Goal: Communication & Community: Answer question/provide support

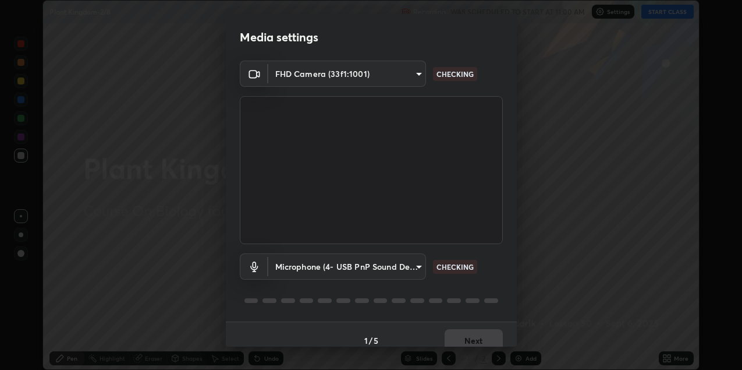
scroll to position [12, 0]
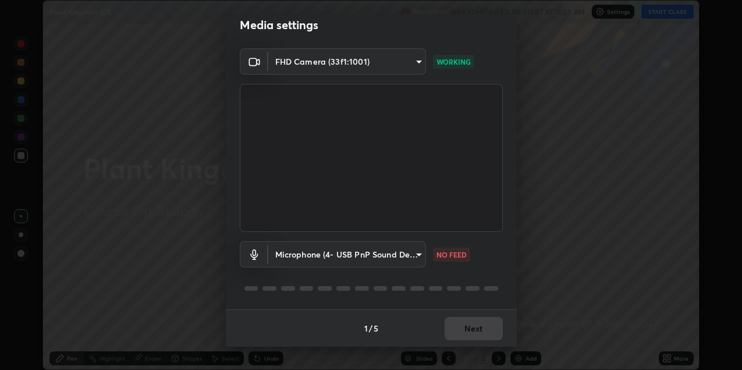
click at [416, 256] on body "Erase all Plant Kingdom-2/8 Recording WAS SCHEDULED TO START AT 11:00 AM Settin…" at bounding box center [371, 185] width 742 height 370
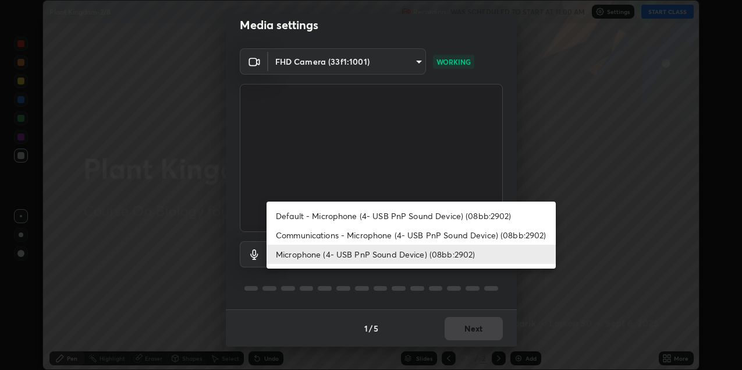
click at [418, 259] on li "Microphone (4- USB PnP Sound Device) (08bb:2902)" at bounding box center [411, 254] width 289 height 19
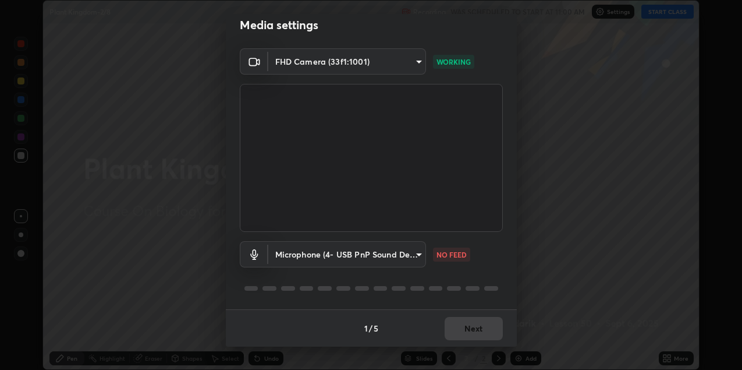
click at [412, 256] on body "Erase all Plant Kingdom-2/8 Recording WAS SCHEDULED TO START AT 11:00 AM Settin…" at bounding box center [371, 185] width 742 height 370
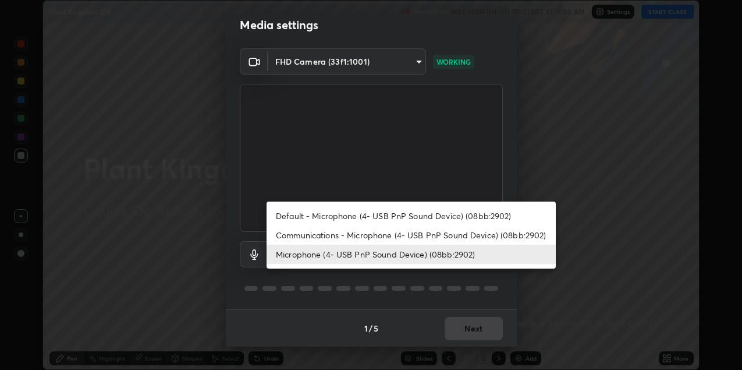
click at [292, 236] on li "Communications - Microphone (4- USB PnP Sound Device) (08bb:2902)" at bounding box center [411, 234] width 289 height 19
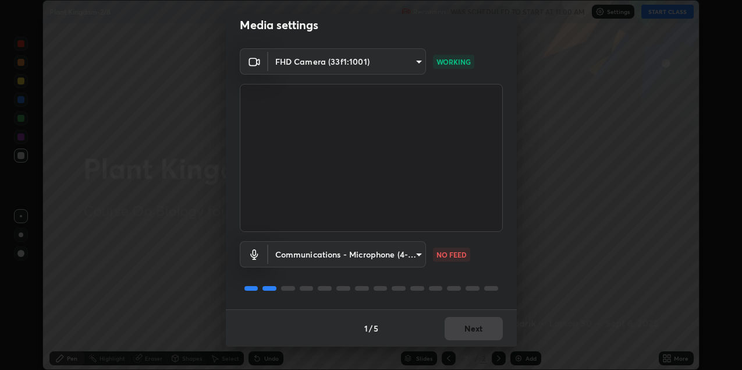
click at [289, 256] on body "Erase all Plant Kingdom-2/8 Recording WAS SCHEDULED TO START AT 11:00 AM Settin…" at bounding box center [371, 185] width 742 height 370
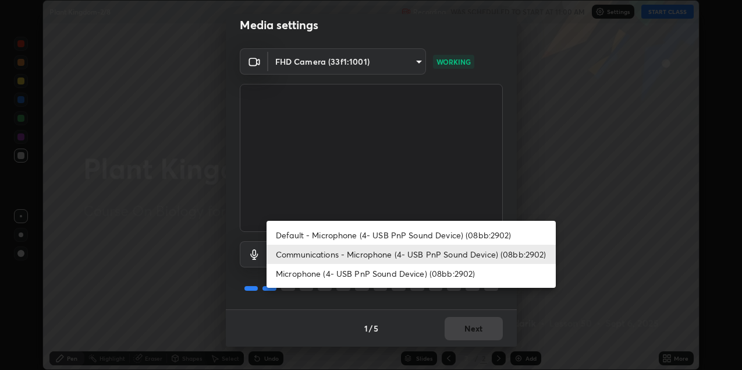
click at [296, 275] on li "Microphone (4- USB PnP Sound Device) (08bb:2902)" at bounding box center [411, 273] width 289 height 19
type input "7f5149e370b7780d68cad409e628964552ce187309af75ac2af2446d06222319"
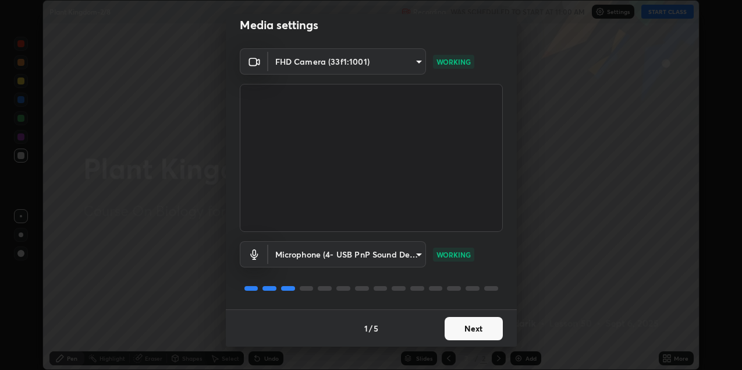
click at [460, 324] on button "Next" at bounding box center [474, 328] width 58 height 23
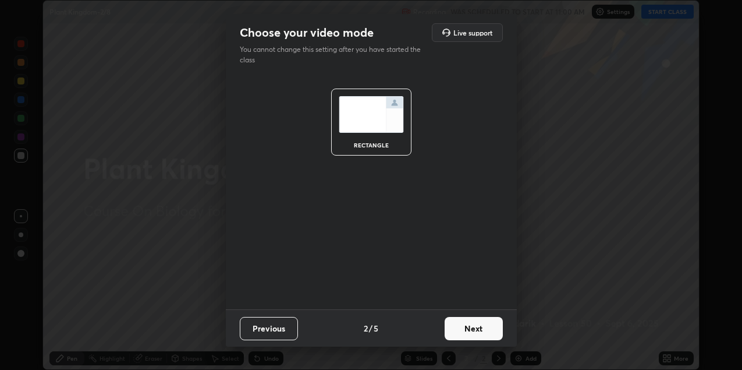
click at [463, 327] on button "Next" at bounding box center [474, 328] width 58 height 23
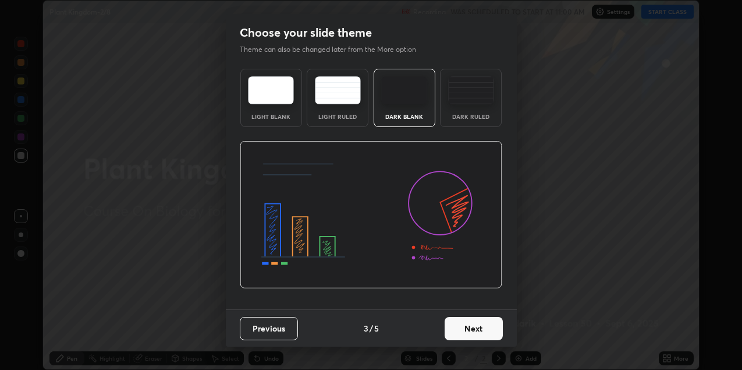
click at [466, 327] on button "Next" at bounding box center [474, 328] width 58 height 23
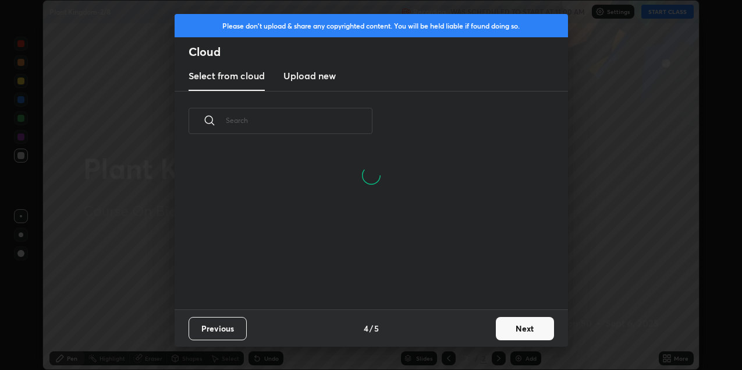
click at [510, 326] on button "Next" at bounding box center [525, 328] width 58 height 23
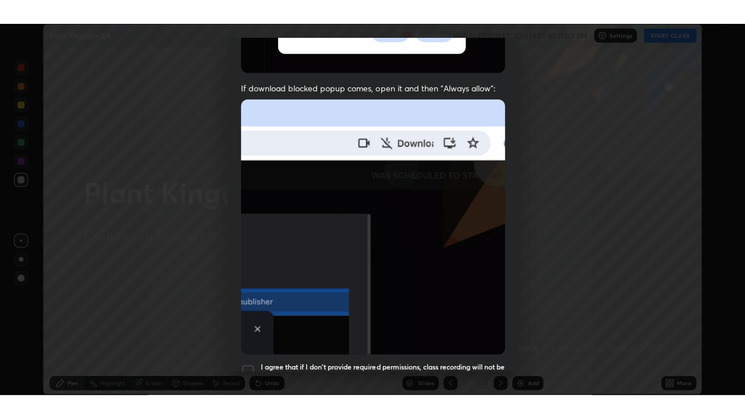
scroll to position [250, 0]
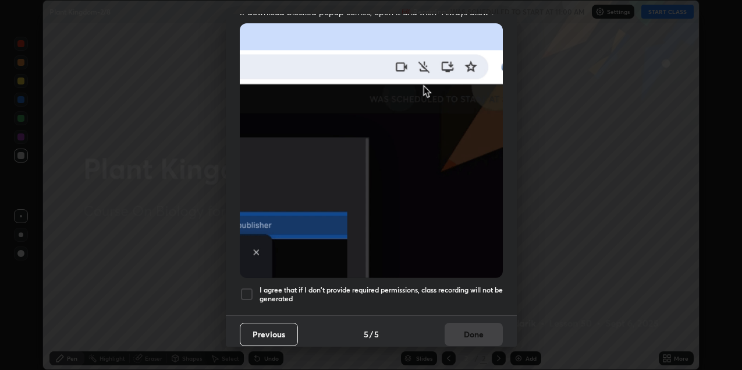
click at [380, 286] on h5 "I agree that if I don't provide required permissions, class recording will not …" at bounding box center [381, 294] width 243 height 18
click at [454, 331] on button "Done" at bounding box center [474, 334] width 58 height 23
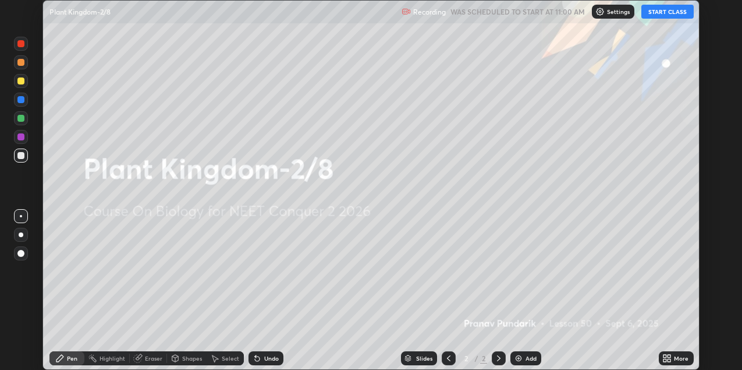
click at [657, 16] on button "START CLASS" at bounding box center [668, 12] width 52 height 14
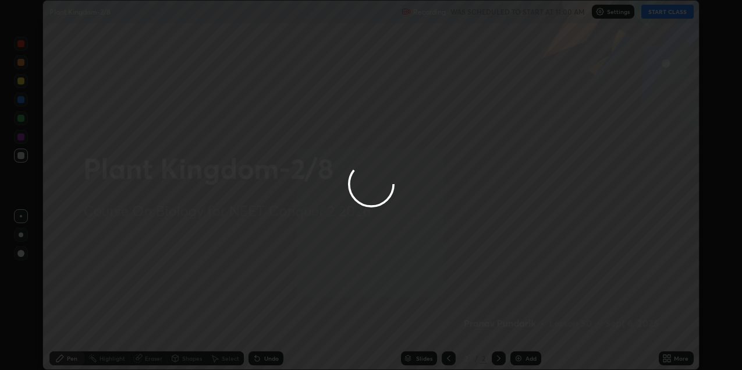
click at [595, 101] on div at bounding box center [371, 185] width 742 height 370
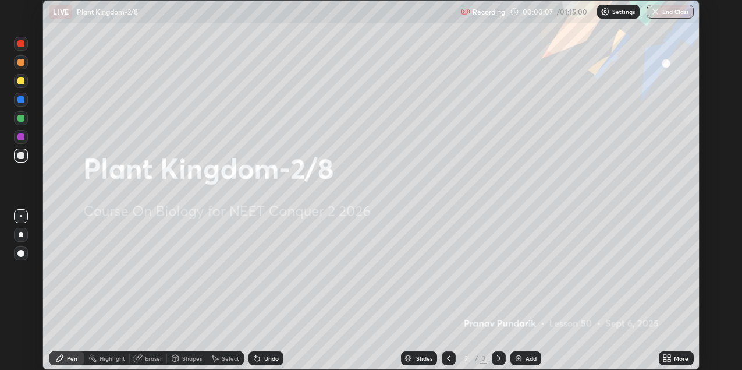
click at [22, 87] on div at bounding box center [21, 81] width 14 height 14
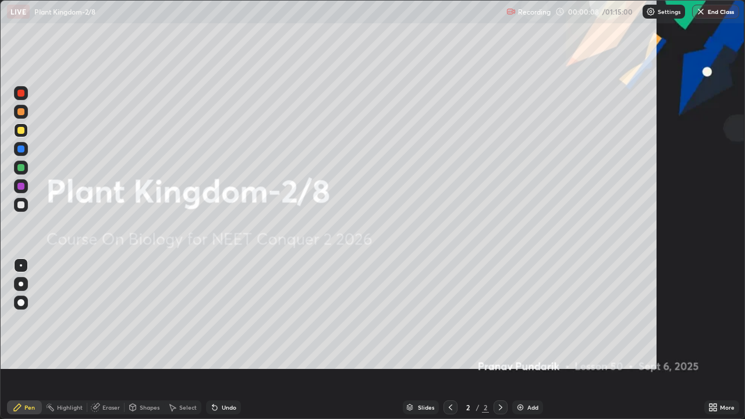
scroll to position [419, 745]
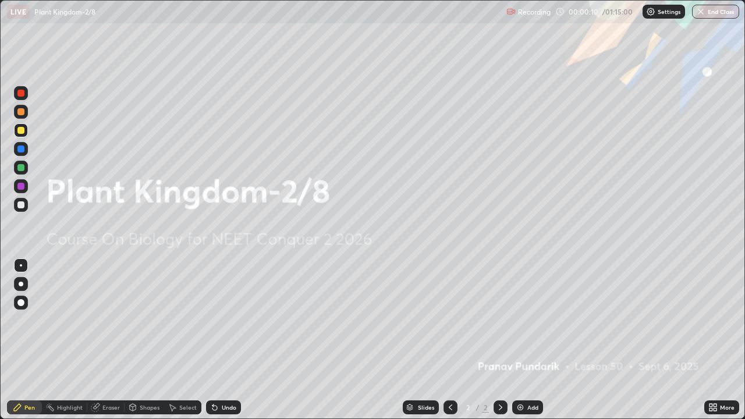
click at [528, 369] on div "Add" at bounding box center [533, 408] width 11 height 6
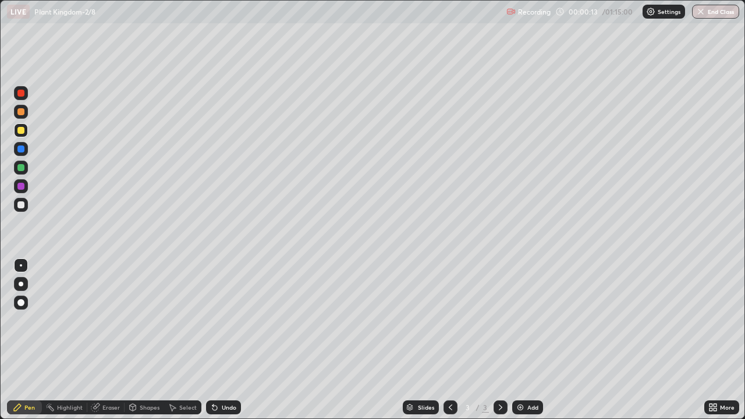
click at [21, 284] on div at bounding box center [21, 284] width 5 height 5
click at [521, 369] on img at bounding box center [520, 407] width 9 height 9
click at [27, 133] on div at bounding box center [21, 130] width 14 height 14
click at [529, 369] on div "Add" at bounding box center [533, 408] width 11 height 6
click at [113, 369] on div "Eraser" at bounding box center [110, 408] width 17 height 6
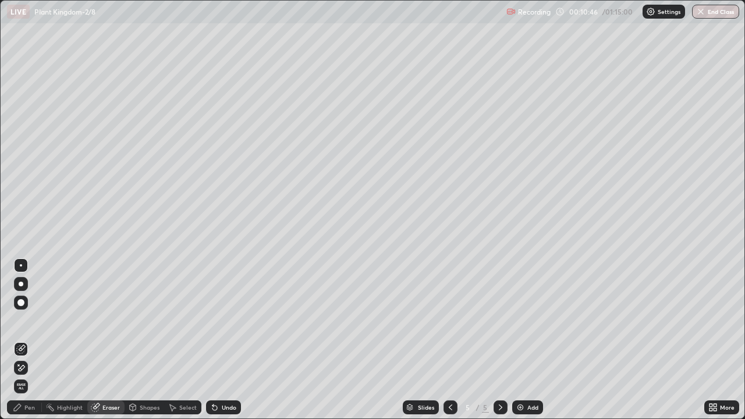
click at [22, 369] on span "Erase all" at bounding box center [21, 386] width 13 height 7
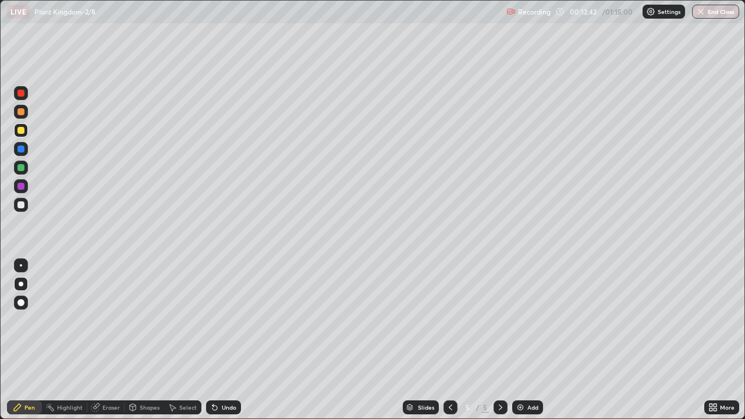
click at [24, 131] on div at bounding box center [20, 130] width 7 height 7
click at [185, 369] on div "Select" at bounding box center [187, 408] width 17 height 6
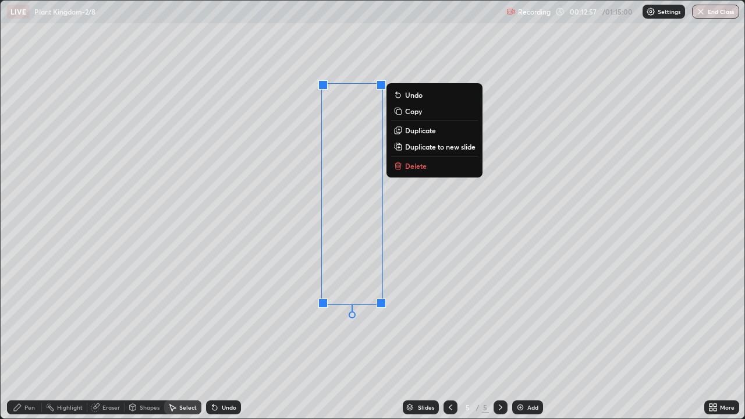
click at [34, 369] on div "Pen" at bounding box center [29, 408] width 10 height 6
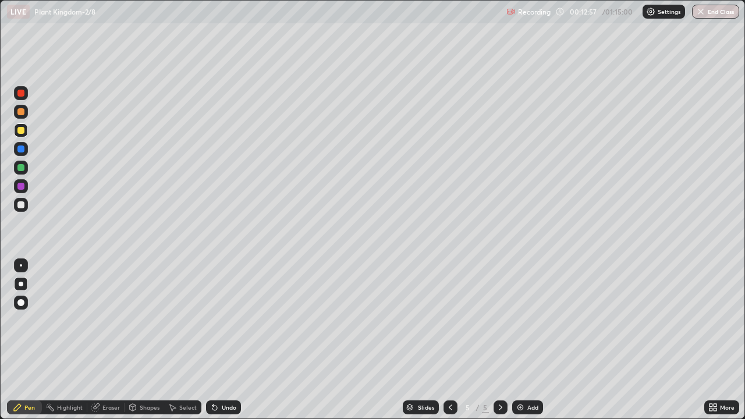
click at [25, 205] on div at bounding box center [21, 205] width 14 height 14
click at [19, 172] on div at bounding box center [21, 168] width 14 height 14
click at [24, 173] on div at bounding box center [21, 168] width 14 height 14
click at [224, 369] on div "Undo" at bounding box center [229, 408] width 15 height 6
click at [23, 207] on div at bounding box center [20, 204] width 7 height 7
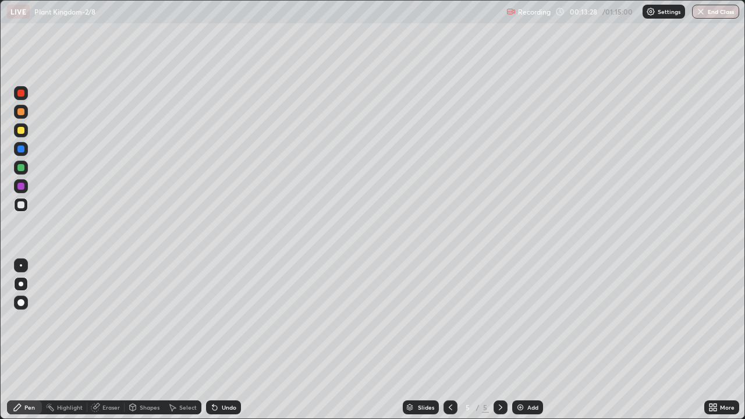
click at [17, 210] on div at bounding box center [21, 205] width 14 height 14
click at [185, 369] on div "Select" at bounding box center [187, 408] width 17 height 6
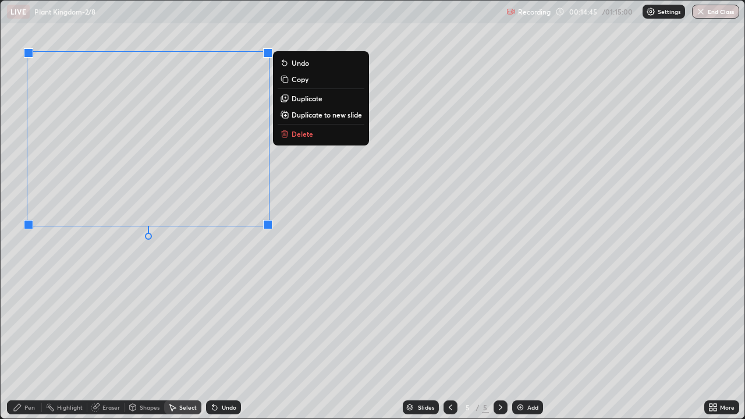
click at [16, 369] on icon at bounding box center [17, 407] width 9 height 9
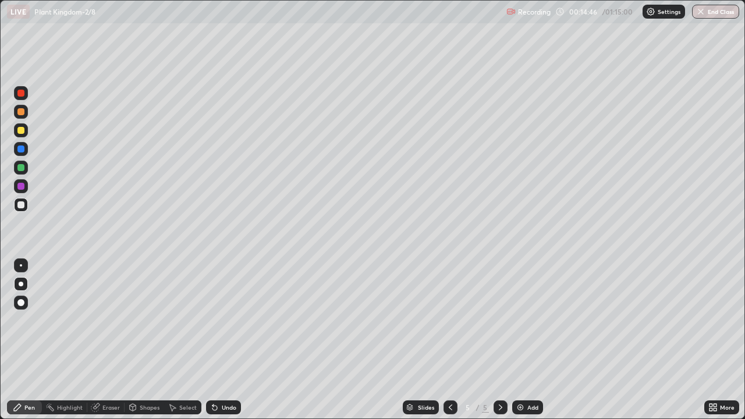
click at [21, 206] on div at bounding box center [20, 204] width 7 height 7
click at [22, 136] on div at bounding box center [21, 130] width 14 height 14
click at [20, 133] on div at bounding box center [20, 130] width 7 height 7
click at [233, 369] on div "Undo" at bounding box center [229, 408] width 15 height 6
click at [27, 208] on div at bounding box center [21, 205] width 14 height 14
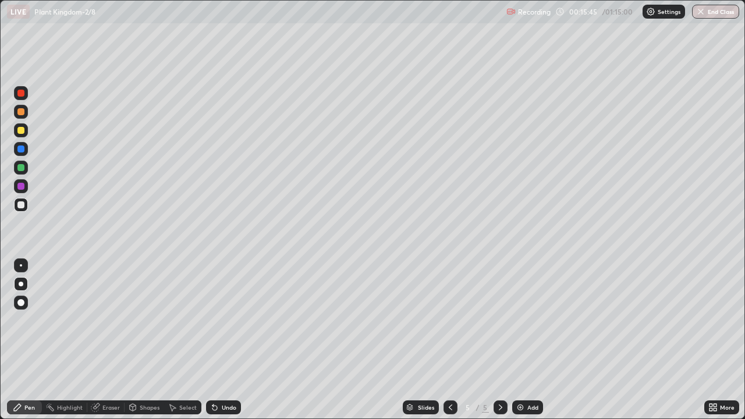
click at [22, 190] on div at bounding box center [21, 186] width 14 height 14
click at [21, 266] on div at bounding box center [21, 265] width 2 height 2
click at [19, 153] on div at bounding box center [21, 149] width 14 height 14
click at [21, 206] on div at bounding box center [20, 204] width 7 height 7
click at [186, 369] on div "Select" at bounding box center [187, 408] width 17 height 6
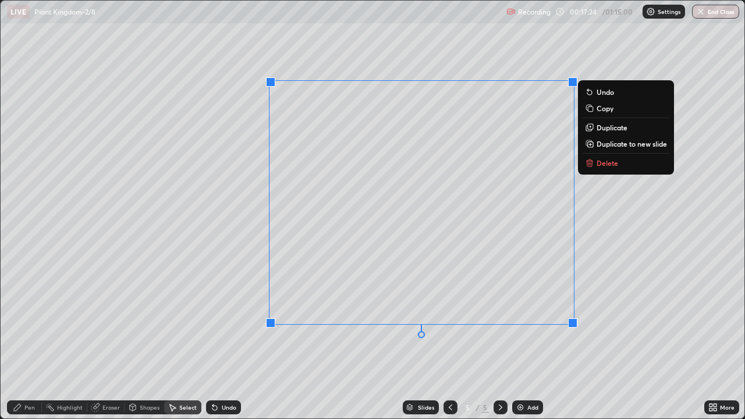
click at [34, 369] on div "Pen" at bounding box center [24, 408] width 35 height 14
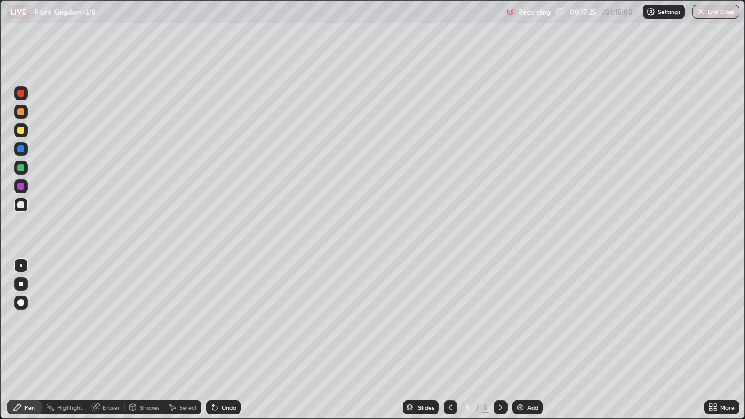
click at [25, 190] on div at bounding box center [21, 186] width 14 height 14
click at [26, 168] on div at bounding box center [21, 168] width 14 height 14
click at [23, 130] on div at bounding box center [20, 130] width 7 height 7
click at [235, 369] on div "Undo" at bounding box center [223, 408] width 35 height 14
click at [179, 369] on div "Select" at bounding box center [182, 408] width 37 height 14
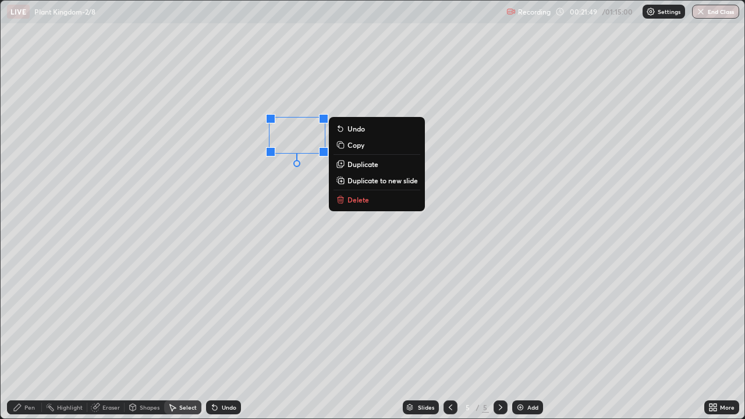
click at [214, 304] on div "0 ° Undo Copy Duplicate Duplicate to new slide Delete" at bounding box center [373, 210] width 744 height 418
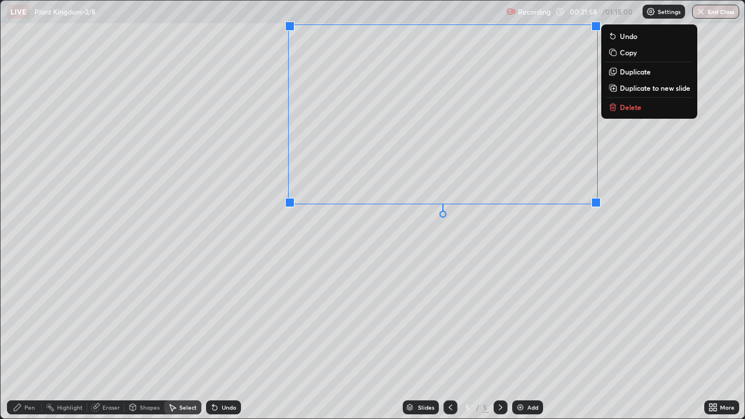
click at [19, 369] on icon at bounding box center [17, 407] width 9 height 9
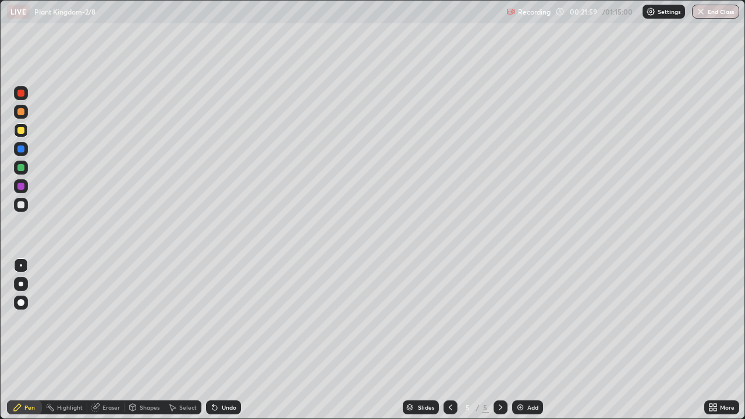
click at [20, 207] on div at bounding box center [20, 204] width 7 height 7
click at [19, 207] on div at bounding box center [20, 204] width 7 height 7
click at [27, 153] on div at bounding box center [21, 149] width 14 height 14
click at [18, 211] on div at bounding box center [21, 205] width 14 height 14
click at [22, 204] on div at bounding box center [20, 204] width 7 height 7
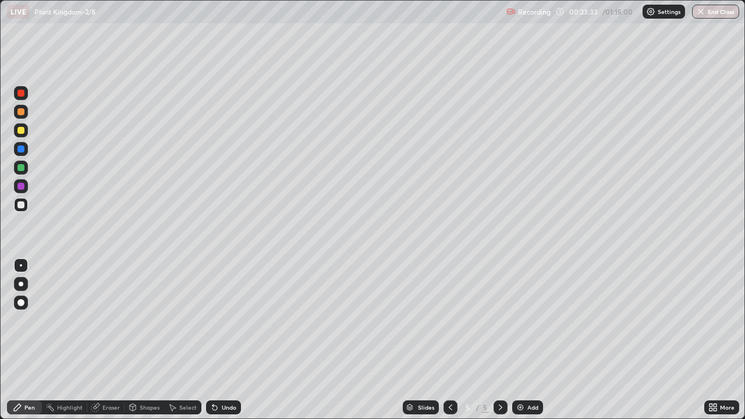
click at [19, 154] on div at bounding box center [21, 149] width 14 height 14
click at [27, 207] on div at bounding box center [21, 205] width 14 height 14
click at [24, 115] on div at bounding box center [21, 112] width 14 height 14
click at [20, 155] on div at bounding box center [21, 149] width 14 height 14
click at [24, 154] on div at bounding box center [21, 149] width 14 height 14
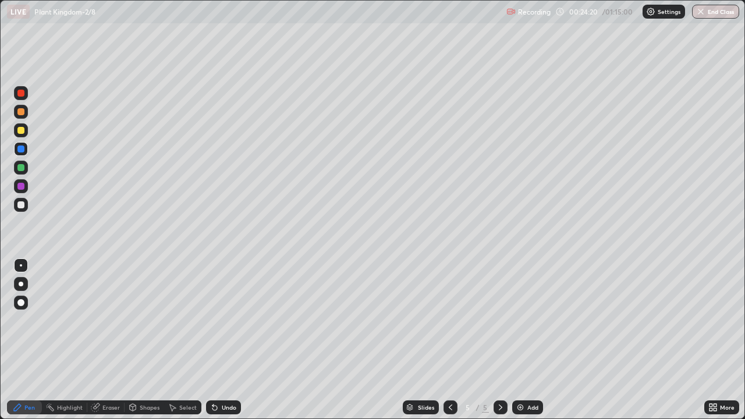
click at [27, 211] on div at bounding box center [21, 205] width 14 height 19
click at [24, 207] on div at bounding box center [20, 204] width 7 height 7
click at [21, 208] on div at bounding box center [20, 204] width 7 height 7
click at [22, 186] on div at bounding box center [20, 186] width 7 height 7
click at [26, 210] on div at bounding box center [21, 205] width 14 height 14
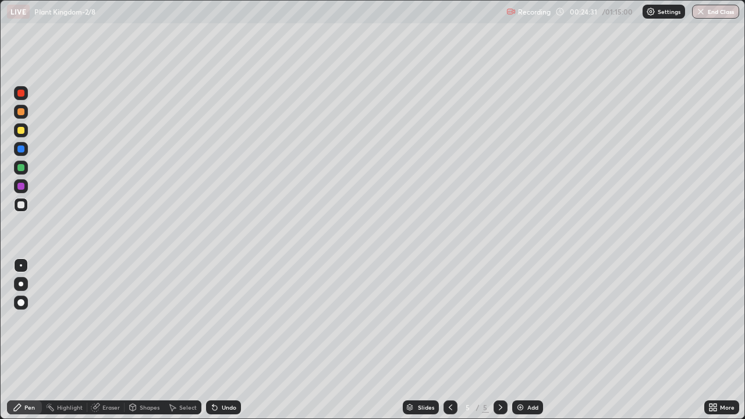
click at [26, 205] on div at bounding box center [21, 205] width 14 height 14
click at [20, 190] on div at bounding box center [21, 186] width 14 height 14
click at [19, 173] on div at bounding box center [21, 168] width 14 height 14
click at [219, 369] on div "Undo" at bounding box center [223, 408] width 35 height 14
click at [221, 369] on div "Undo" at bounding box center [223, 408] width 35 height 14
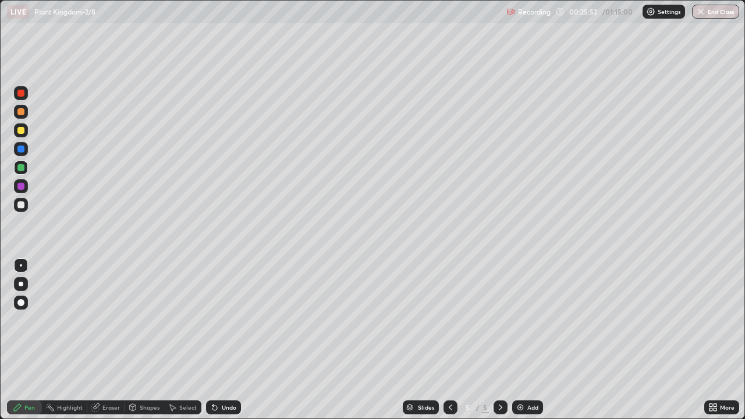
click at [222, 369] on div "Undo" at bounding box center [223, 408] width 35 height 14
click at [223, 369] on div "Undo" at bounding box center [223, 408] width 35 height 14
click at [222, 369] on div "Undo" at bounding box center [223, 408] width 35 height 14
click at [222, 369] on div "Undo" at bounding box center [229, 408] width 15 height 6
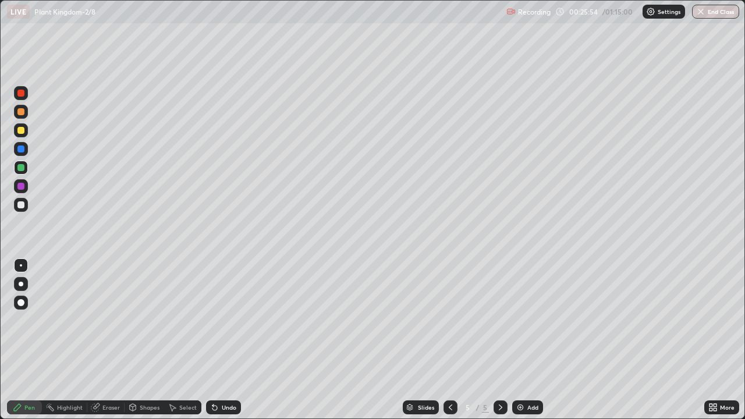
click at [224, 369] on div "Undo" at bounding box center [229, 408] width 15 height 6
click at [529, 369] on div "Add" at bounding box center [533, 408] width 11 height 6
click at [21, 131] on div at bounding box center [20, 130] width 7 height 7
click at [189, 369] on div "Select" at bounding box center [187, 408] width 17 height 6
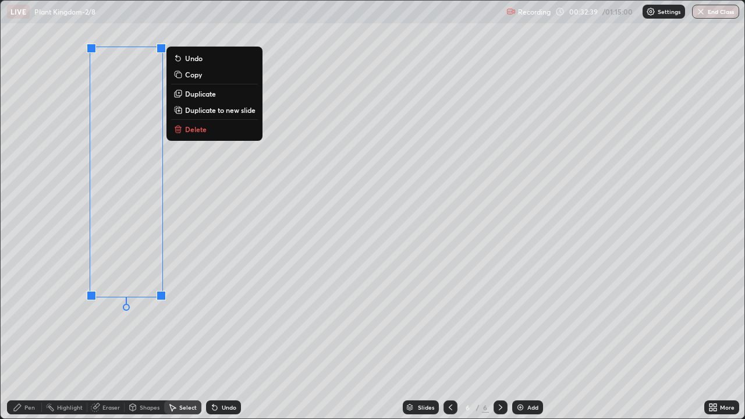
click at [28, 369] on div "Pen" at bounding box center [29, 408] width 10 height 6
click at [23, 369] on div "Pen" at bounding box center [24, 408] width 35 height 14
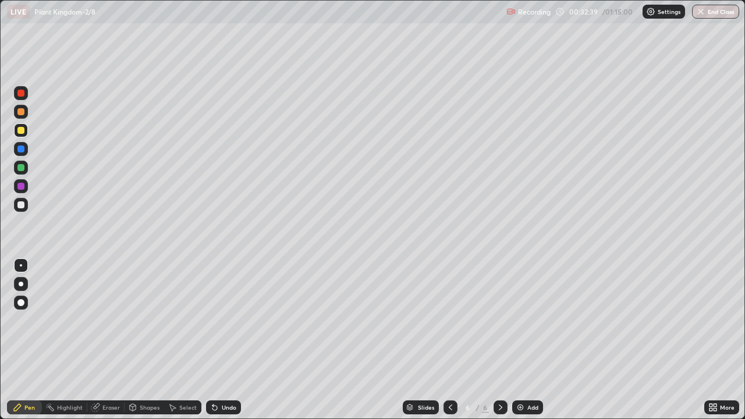
click at [22, 210] on div at bounding box center [21, 205] width 14 height 14
click at [15, 134] on div at bounding box center [21, 130] width 14 height 14
click at [22, 207] on div at bounding box center [20, 204] width 7 height 7
click at [21, 284] on div at bounding box center [21, 284] width 5 height 5
click at [26, 211] on div at bounding box center [21, 205] width 14 height 19
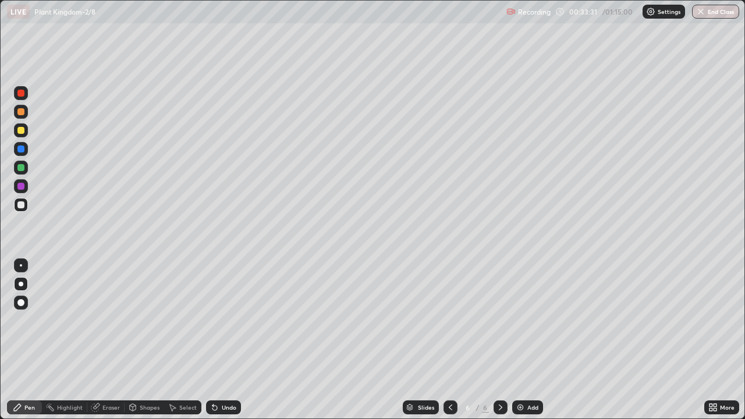
click at [16, 186] on div at bounding box center [21, 186] width 14 height 14
click at [22, 135] on div at bounding box center [21, 130] width 14 height 14
click at [21, 266] on div at bounding box center [21, 265] width 2 height 2
click at [23, 285] on div at bounding box center [21, 284] width 14 height 14
click at [21, 192] on div at bounding box center [21, 186] width 14 height 14
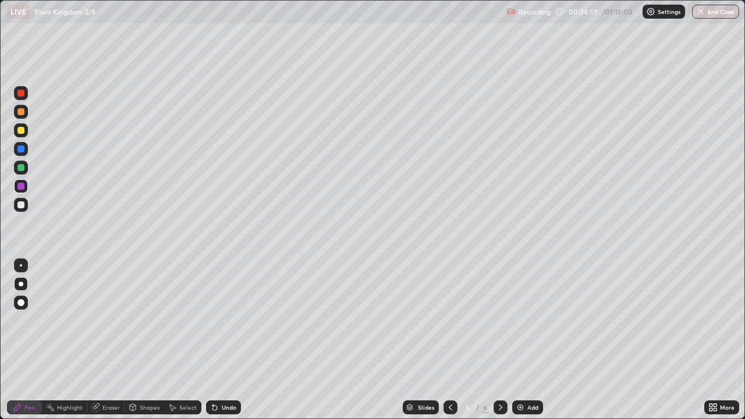
click at [19, 206] on div at bounding box center [20, 204] width 7 height 7
click at [531, 369] on div "Add" at bounding box center [533, 408] width 11 height 6
click at [26, 130] on div at bounding box center [21, 130] width 14 height 14
click at [22, 94] on div at bounding box center [20, 93] width 7 height 7
click at [22, 205] on div at bounding box center [20, 204] width 7 height 7
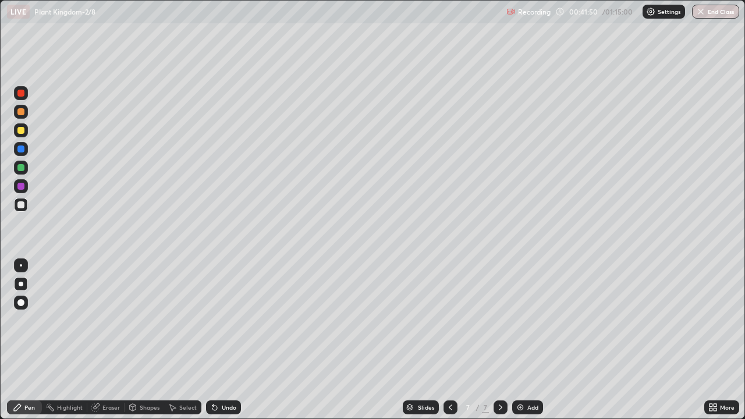
click at [23, 128] on div at bounding box center [20, 130] width 7 height 7
click at [27, 169] on div at bounding box center [21, 168] width 14 height 14
click at [26, 133] on div at bounding box center [21, 130] width 14 height 14
click at [27, 270] on div at bounding box center [21, 265] width 14 height 19
click at [23, 172] on div at bounding box center [21, 168] width 14 height 14
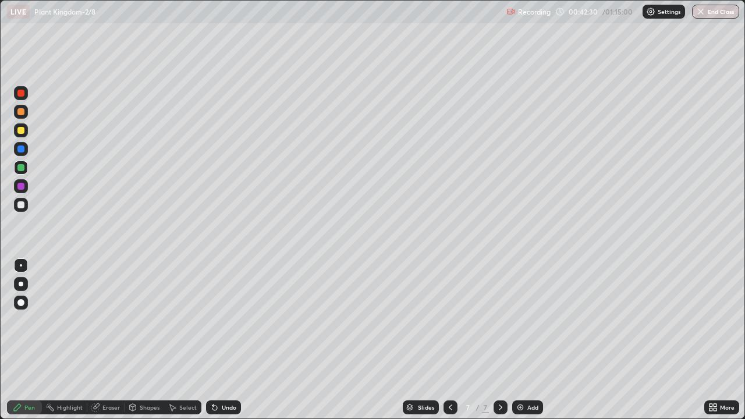
click at [22, 150] on div at bounding box center [20, 149] width 7 height 7
click at [26, 284] on div at bounding box center [21, 284] width 14 height 14
click at [22, 209] on div at bounding box center [21, 205] width 14 height 14
click at [21, 131] on div at bounding box center [20, 130] width 7 height 7
click at [21, 168] on div at bounding box center [20, 167] width 7 height 7
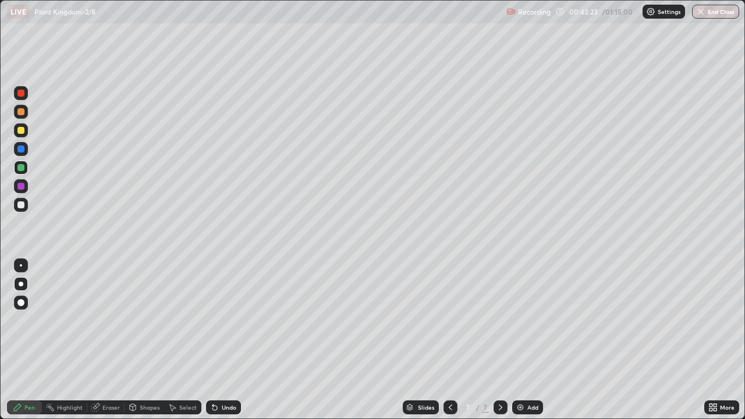
click at [23, 151] on div at bounding box center [20, 149] width 7 height 7
click at [231, 369] on div "Undo" at bounding box center [223, 408] width 35 height 14
click at [231, 369] on div "Undo" at bounding box center [229, 408] width 15 height 6
click at [24, 100] on div at bounding box center [21, 93] width 14 height 14
click at [22, 206] on div at bounding box center [20, 204] width 7 height 7
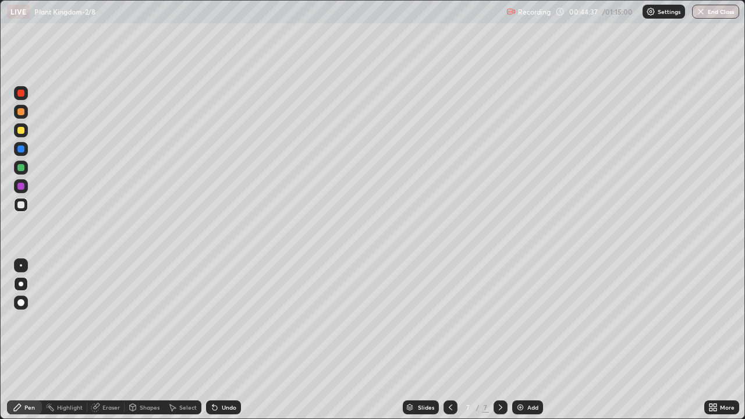
click at [20, 154] on div at bounding box center [21, 149] width 14 height 14
click at [20, 151] on div at bounding box center [20, 149] width 7 height 7
click at [579, 369] on div "Slides 7 / 7 Add" at bounding box center [473, 407] width 464 height 23
click at [22, 188] on div at bounding box center [20, 186] width 7 height 7
click at [531, 369] on div "Add" at bounding box center [533, 408] width 11 height 6
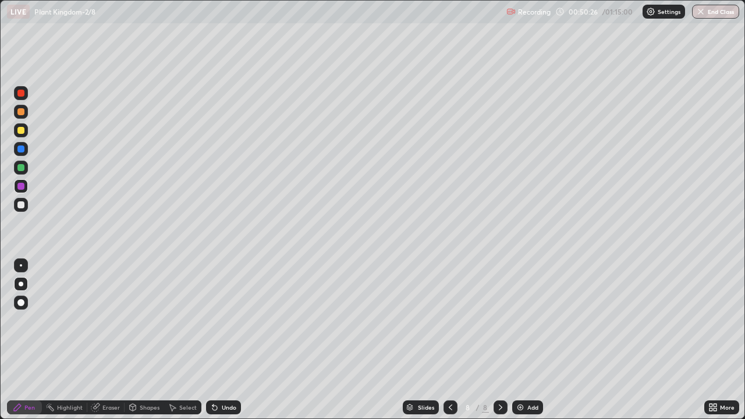
click at [24, 130] on div at bounding box center [20, 130] width 7 height 7
click at [24, 155] on div at bounding box center [21, 149] width 14 height 14
click at [23, 151] on div at bounding box center [20, 149] width 7 height 7
click at [26, 174] on div at bounding box center [21, 168] width 14 height 14
click at [26, 174] on div at bounding box center [21, 167] width 14 height 19
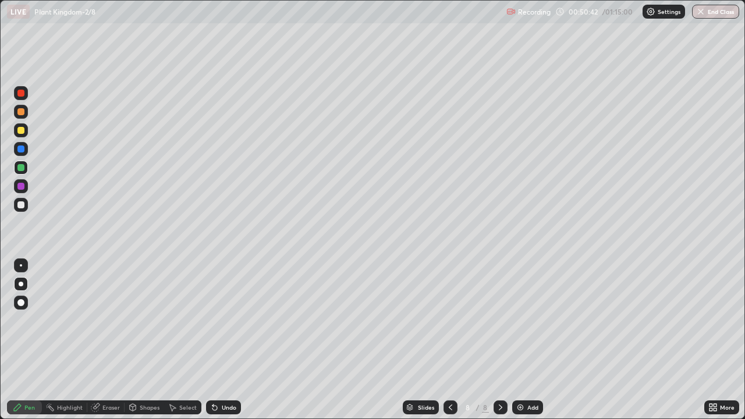
click at [25, 210] on div at bounding box center [21, 205] width 14 height 14
click at [26, 98] on div at bounding box center [21, 93] width 14 height 14
click at [26, 203] on div at bounding box center [21, 205] width 14 height 14
click at [26, 115] on div at bounding box center [21, 112] width 14 height 14
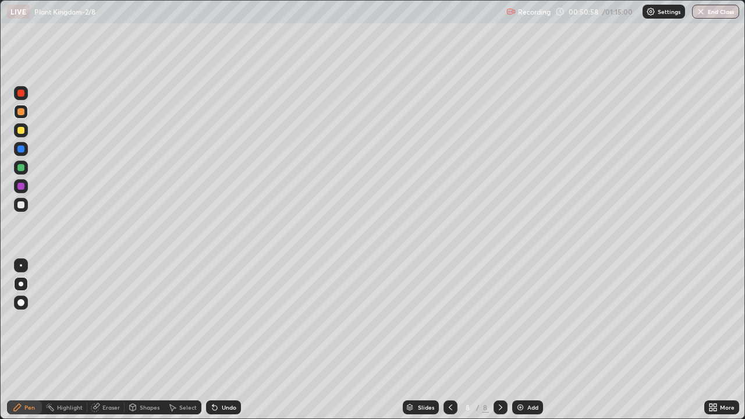
click at [27, 210] on div at bounding box center [21, 205] width 14 height 19
click at [19, 172] on div at bounding box center [21, 168] width 14 height 14
click at [21, 266] on div at bounding box center [21, 265] width 2 height 2
click at [20, 209] on div at bounding box center [21, 205] width 14 height 14
click at [26, 281] on div at bounding box center [21, 284] width 14 height 14
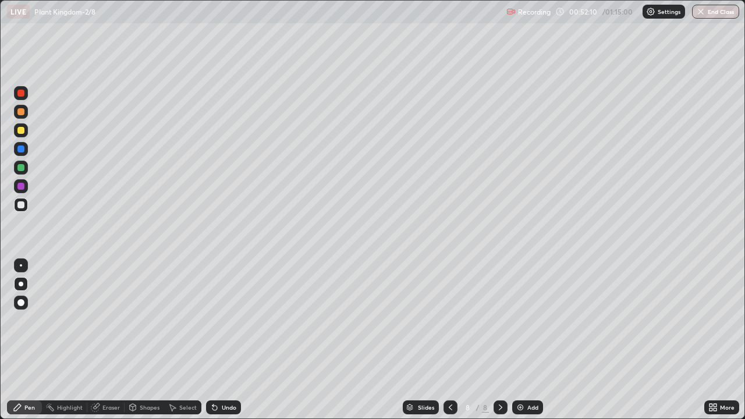
click at [22, 99] on div at bounding box center [21, 93] width 14 height 14
click at [20, 173] on div at bounding box center [21, 168] width 14 height 14
click at [19, 151] on div at bounding box center [20, 149] width 7 height 7
click at [20, 128] on div at bounding box center [20, 130] width 7 height 7
click at [24, 98] on div at bounding box center [21, 93] width 14 height 14
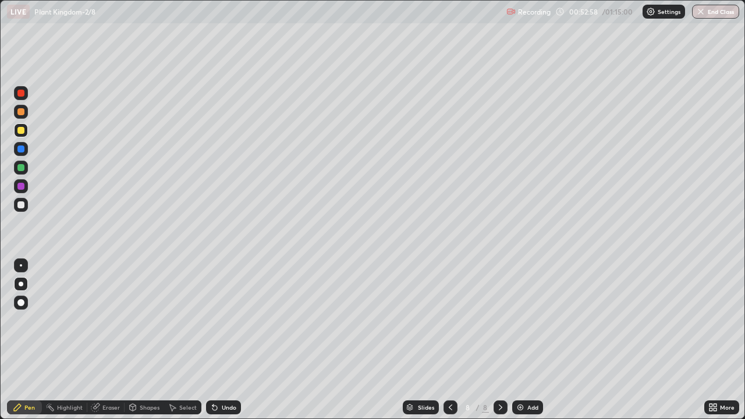
click at [22, 93] on div at bounding box center [20, 93] width 7 height 7
click at [27, 171] on div at bounding box center [21, 168] width 14 height 14
click at [23, 191] on div at bounding box center [21, 186] width 14 height 14
click at [22, 204] on div at bounding box center [20, 204] width 7 height 7
click at [528, 369] on div "Add" at bounding box center [533, 408] width 11 height 6
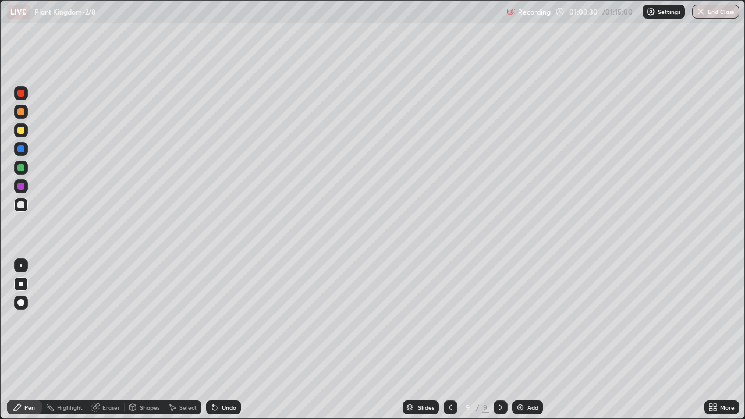
click at [526, 369] on div "Add" at bounding box center [527, 408] width 31 height 14
click at [531, 369] on div "Add" at bounding box center [533, 408] width 11 height 6
click at [17, 174] on div at bounding box center [21, 168] width 14 height 14
click at [525, 369] on div "Add" at bounding box center [527, 408] width 31 height 14
click at [26, 133] on div at bounding box center [21, 130] width 14 height 14
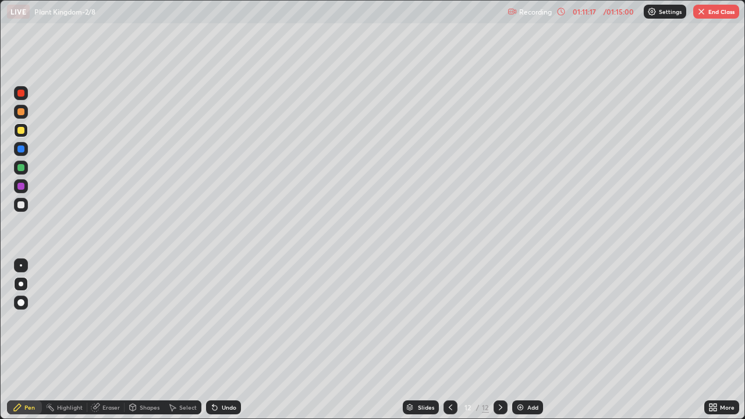
click at [27, 205] on div at bounding box center [21, 205] width 14 height 14
click at [21, 167] on div at bounding box center [20, 167] width 7 height 7
click at [122, 369] on div "Eraser" at bounding box center [105, 408] width 37 height 14
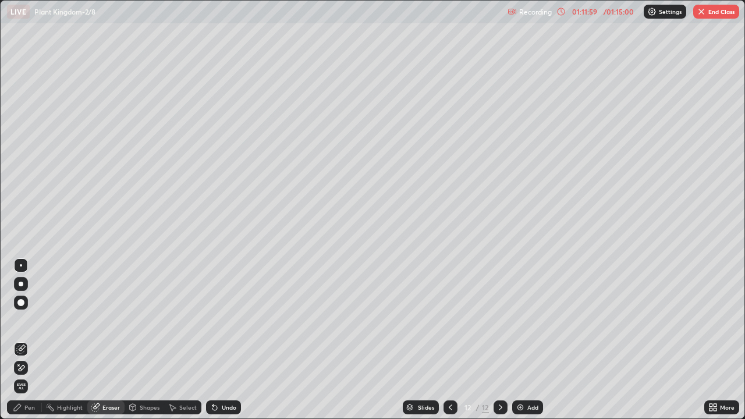
click at [25, 369] on div "Pen" at bounding box center [29, 408] width 10 height 6
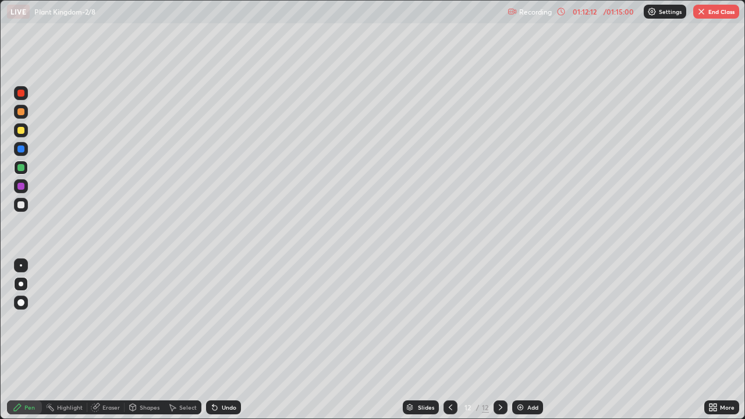
click at [112, 369] on div "Eraser" at bounding box center [105, 408] width 37 height 14
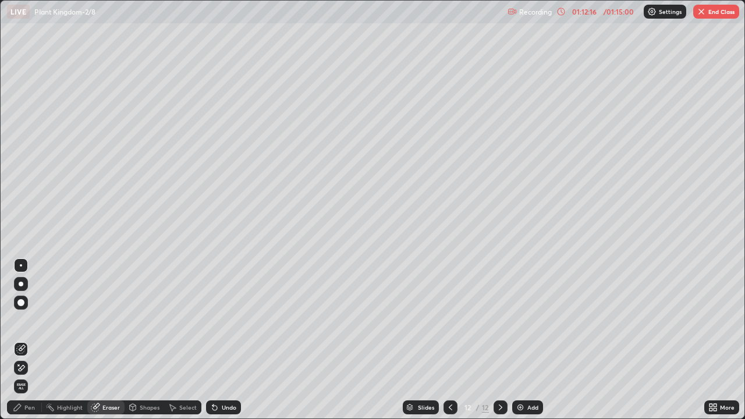
click at [31, 369] on div "Pen" at bounding box center [29, 408] width 10 height 6
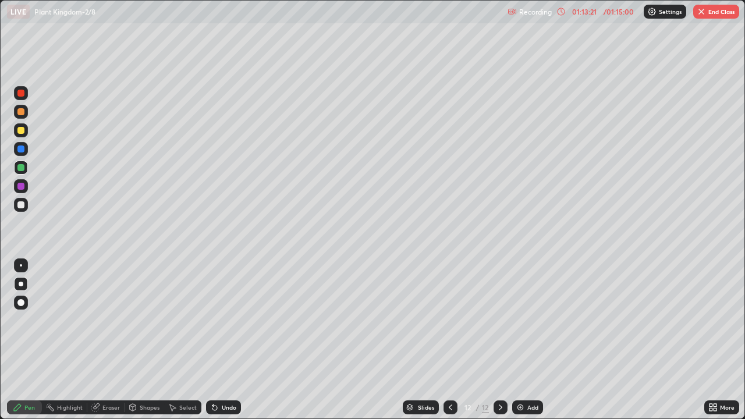
click at [112, 369] on div "Eraser" at bounding box center [110, 408] width 17 height 6
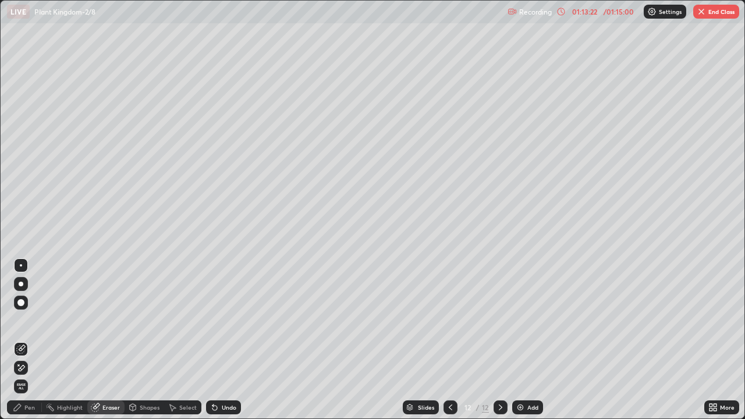
click at [21, 369] on span "Erase all" at bounding box center [21, 386] width 13 height 7
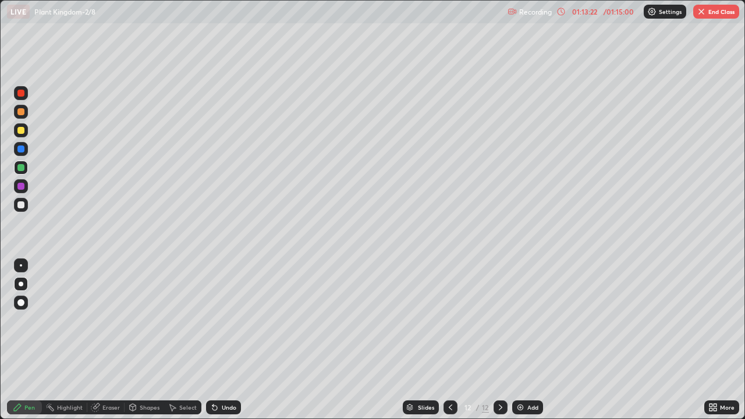
click at [23, 369] on div "Pen" at bounding box center [24, 408] width 35 height 14
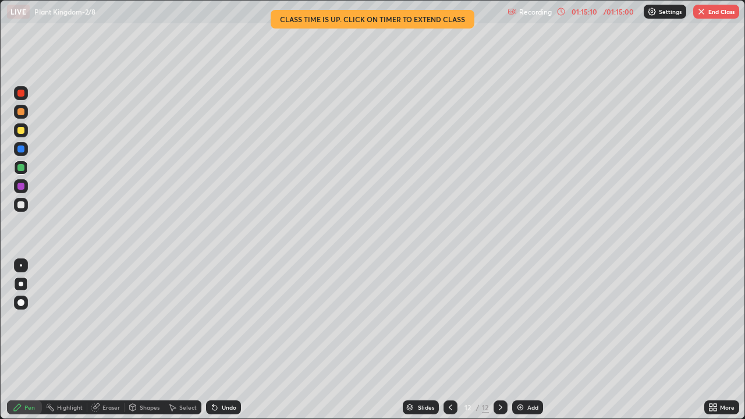
click at [715, 17] on button "End Class" at bounding box center [717, 12] width 46 height 14
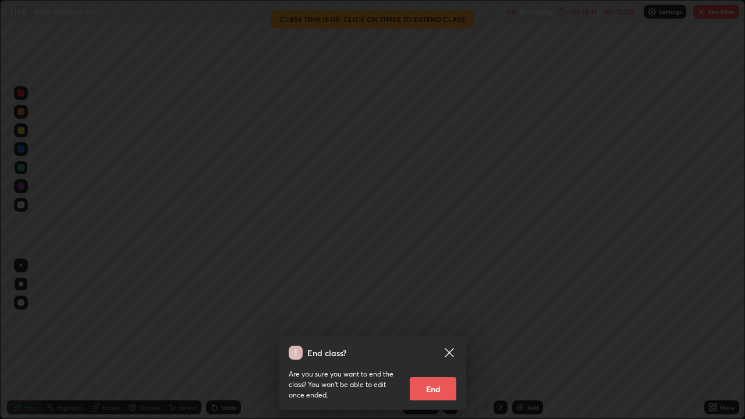
click at [434, 369] on button "End" at bounding box center [433, 388] width 47 height 23
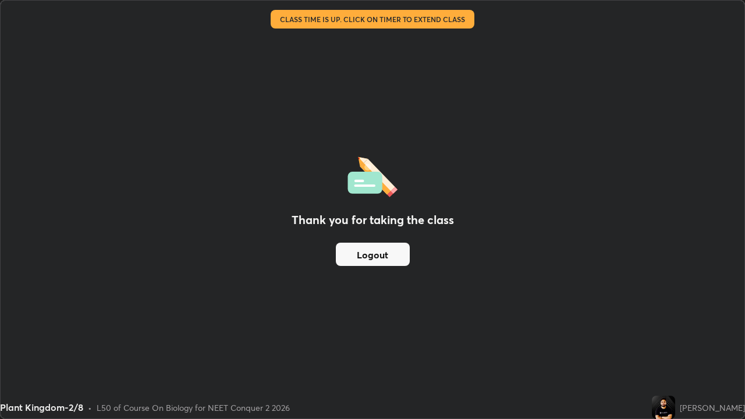
click at [384, 259] on button "Logout" at bounding box center [373, 254] width 74 height 23
click at [393, 245] on button "Logout" at bounding box center [373, 254] width 74 height 23
